Goal: Information Seeking & Learning: Check status

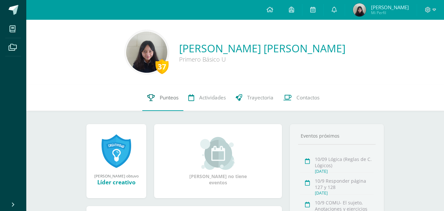
click at [171, 102] on link "Punteos" at bounding box center [162, 97] width 41 height 26
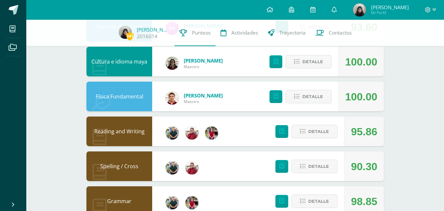
scroll to position [289, 0]
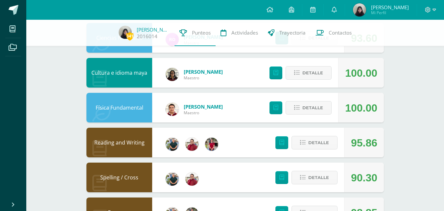
click at [319, 135] on div "Detalle" at bounding box center [304, 142] width 79 height 30
click at [317, 145] on span "Detalle" at bounding box center [318, 142] width 21 height 12
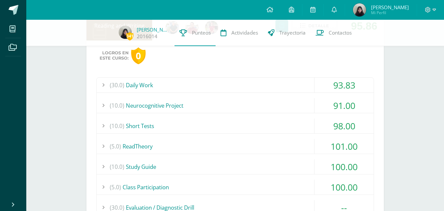
scroll to position [405, 0]
click at [337, 11] on icon at bounding box center [333, 10] width 5 height 6
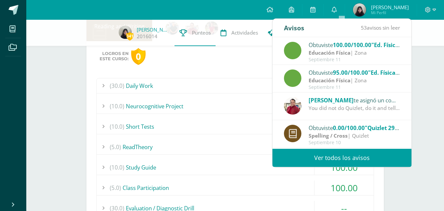
click at [433, 95] on div "341 Sara Pérez 2016014 Punteos Actividades Trayectoria Contactos Pendiente Unid…" at bounding box center [235, 52] width 418 height 877
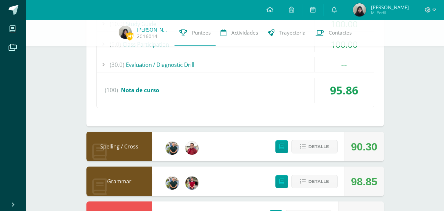
scroll to position [557, 0]
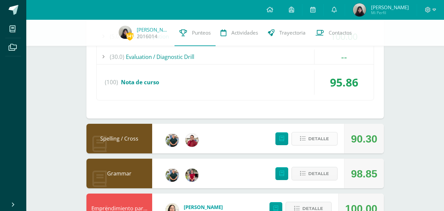
click at [302, 141] on icon at bounding box center [303, 139] width 6 height 6
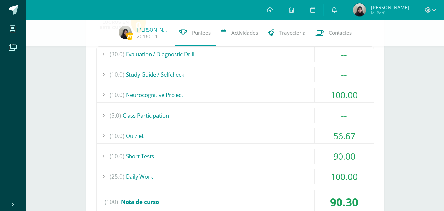
scroll to position [701, 0]
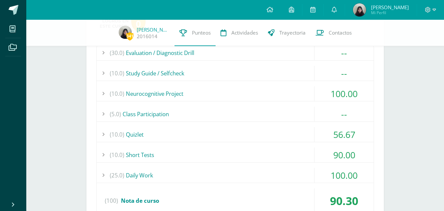
click at [343, 127] on div "56.67" at bounding box center [343, 134] width 59 height 15
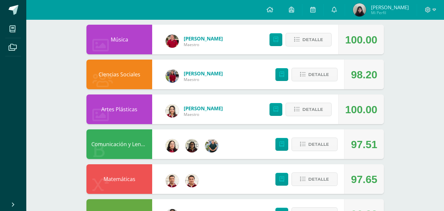
scroll to position [0, 0]
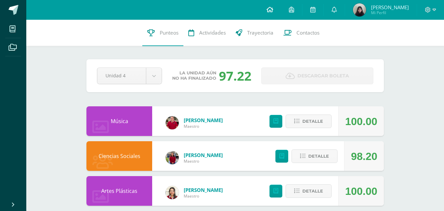
click at [281, 12] on link at bounding box center [270, 10] width 22 height 20
